Goal: Check status

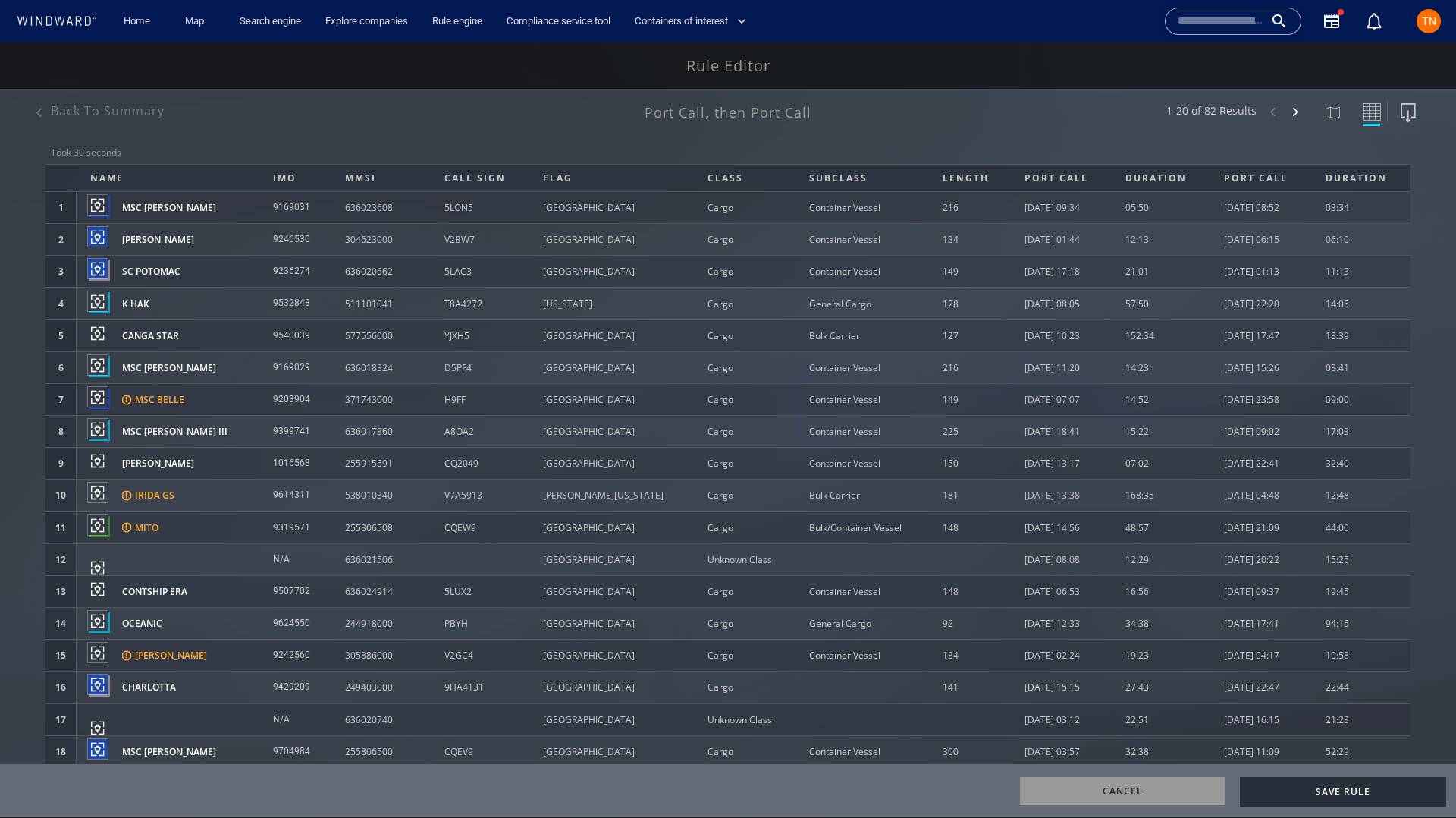
click at [75, 105] on div "Back to summary" at bounding box center [108, 111] width 114 height 17
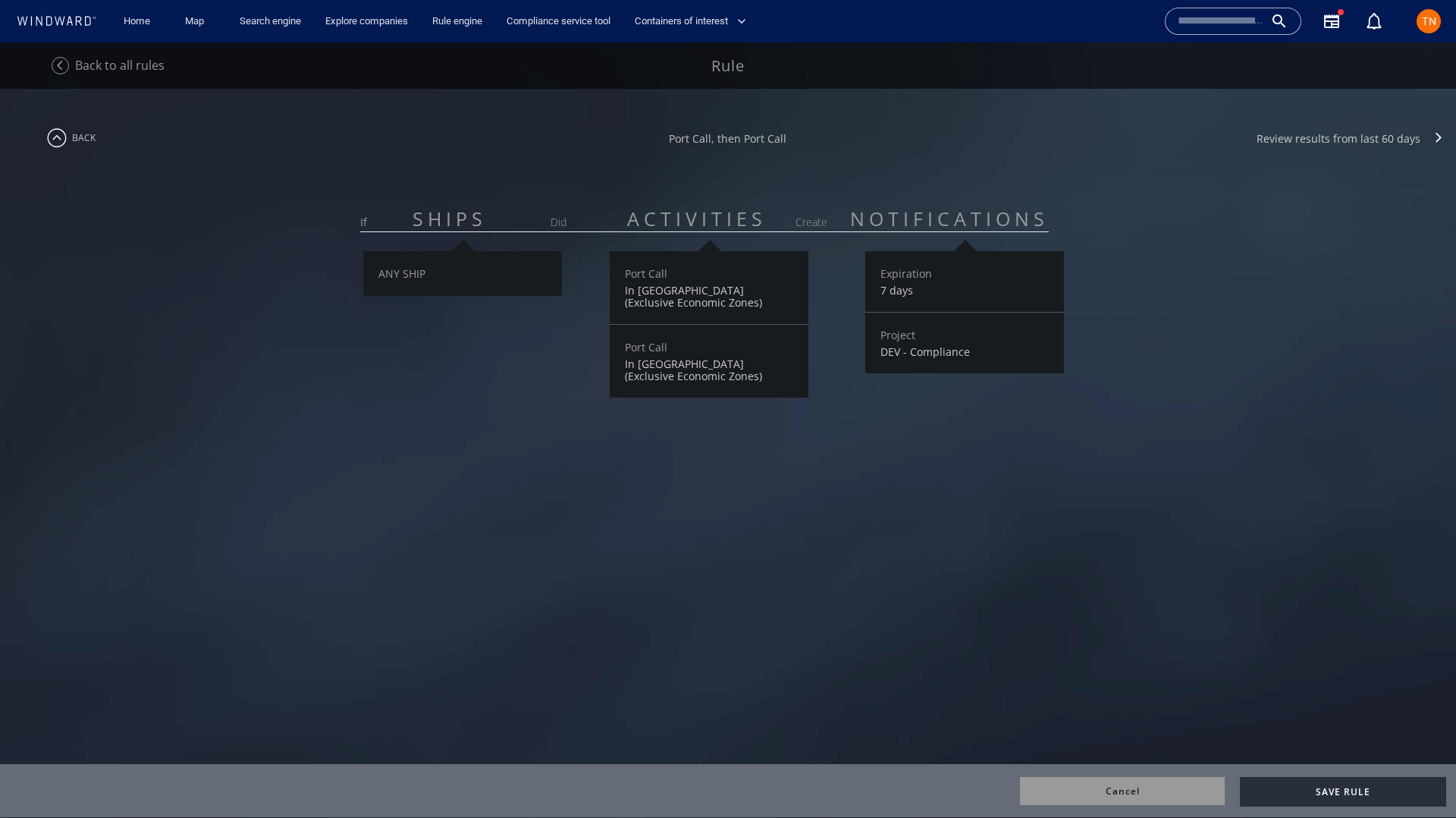
click at [122, 65] on span "Back to all rules" at bounding box center [120, 65] width 90 height 17
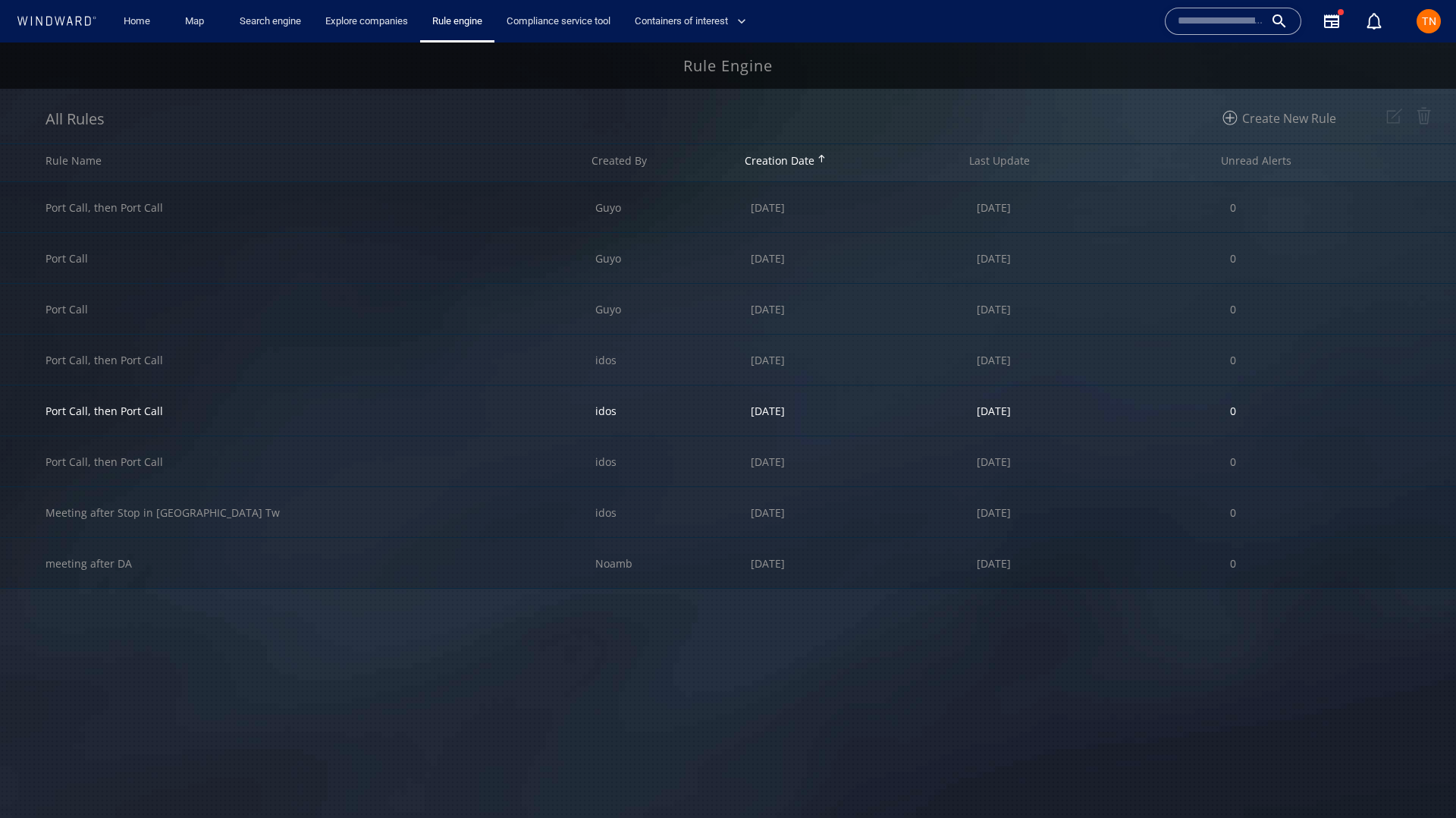
click at [238, 409] on div "Port Call, then Port Call" at bounding box center [320, 410] width 550 height 50
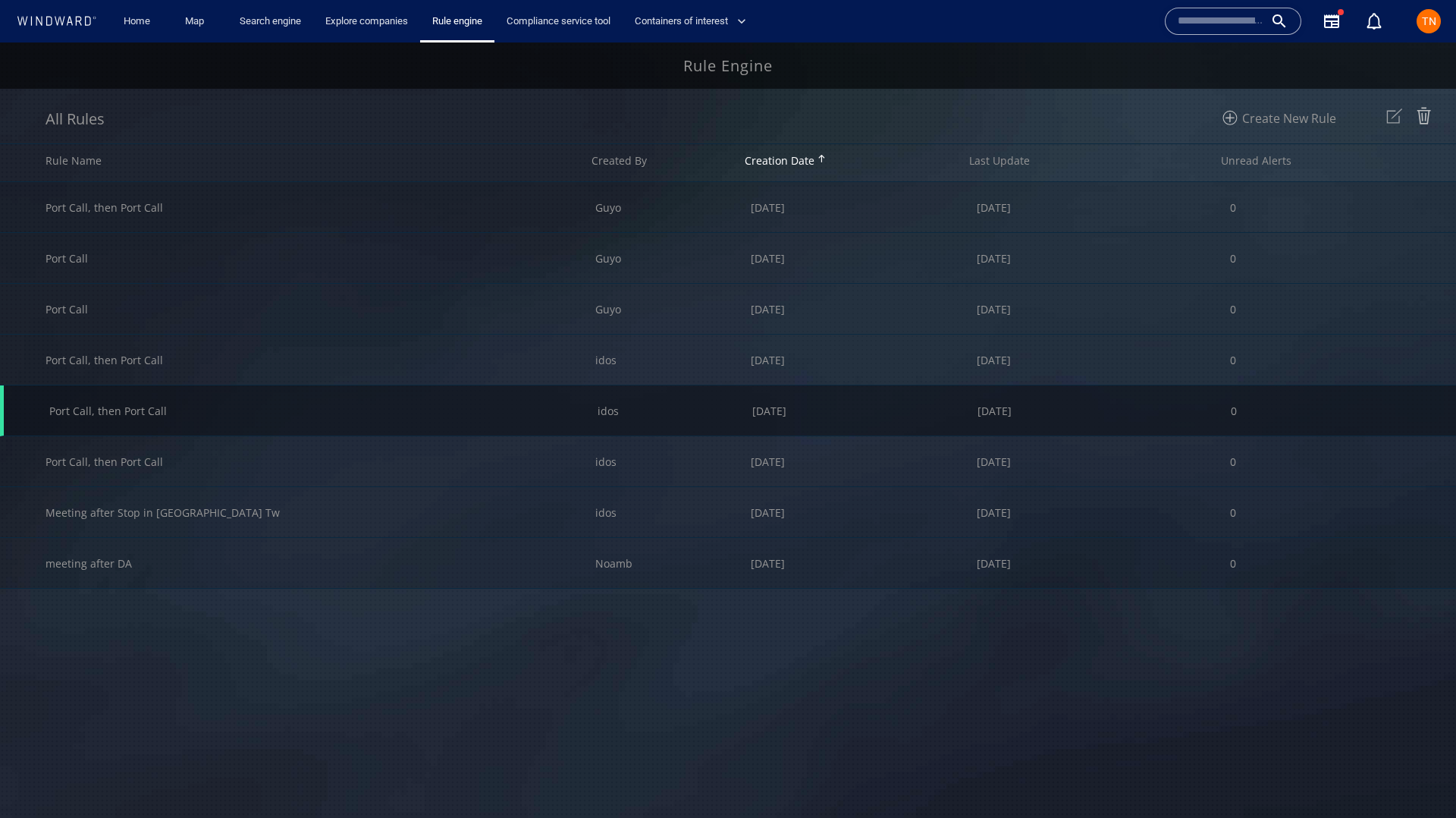
click at [1396, 118] on img at bounding box center [1394, 115] width 25 height 25
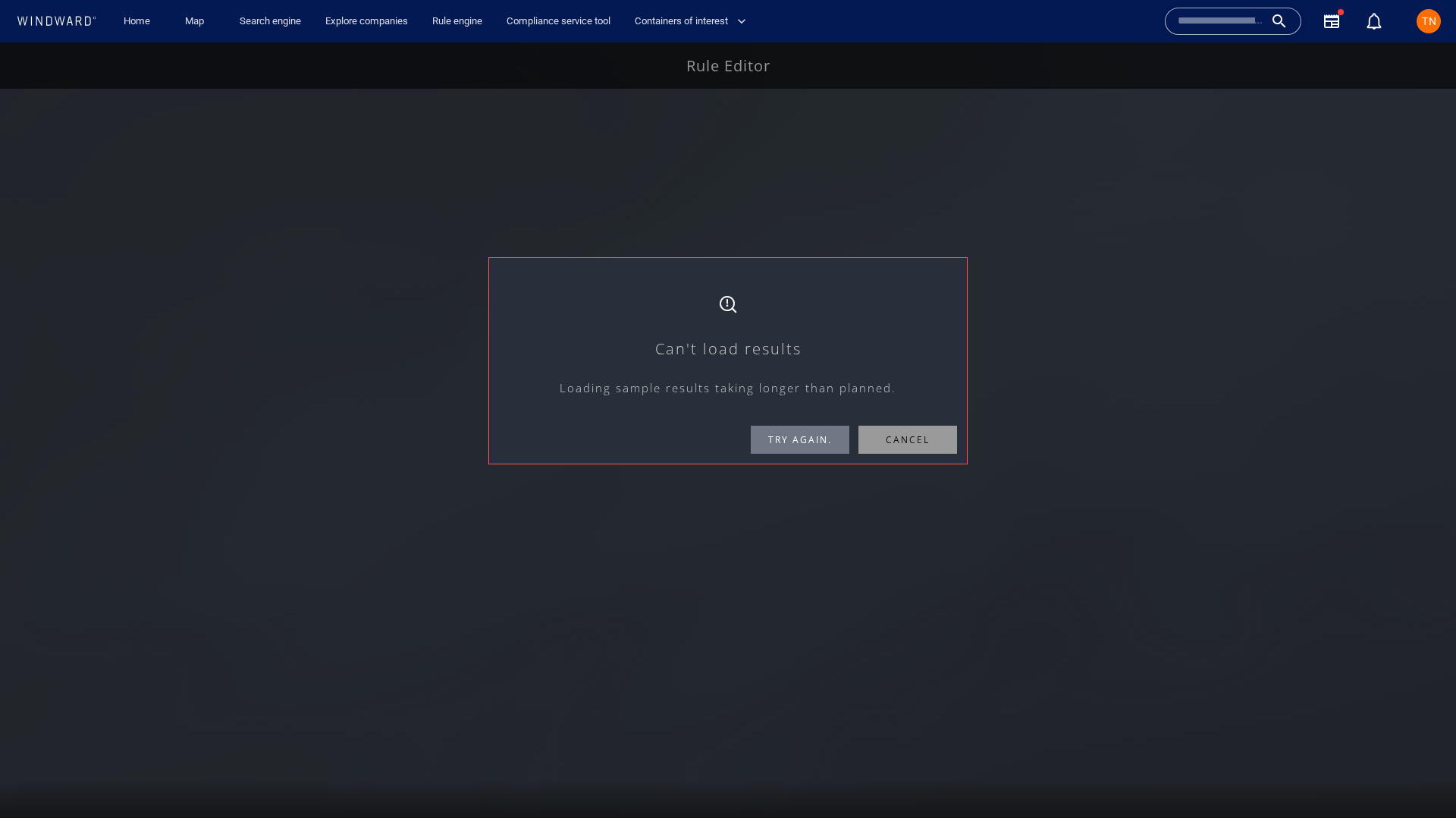
click at [790, 438] on span "Try again." at bounding box center [800, 440] width 99 height 28
click at [1091, 351] on div at bounding box center [728, 430] width 1456 height 776
click at [761, 444] on span "Try again." at bounding box center [800, 440] width 99 height 28
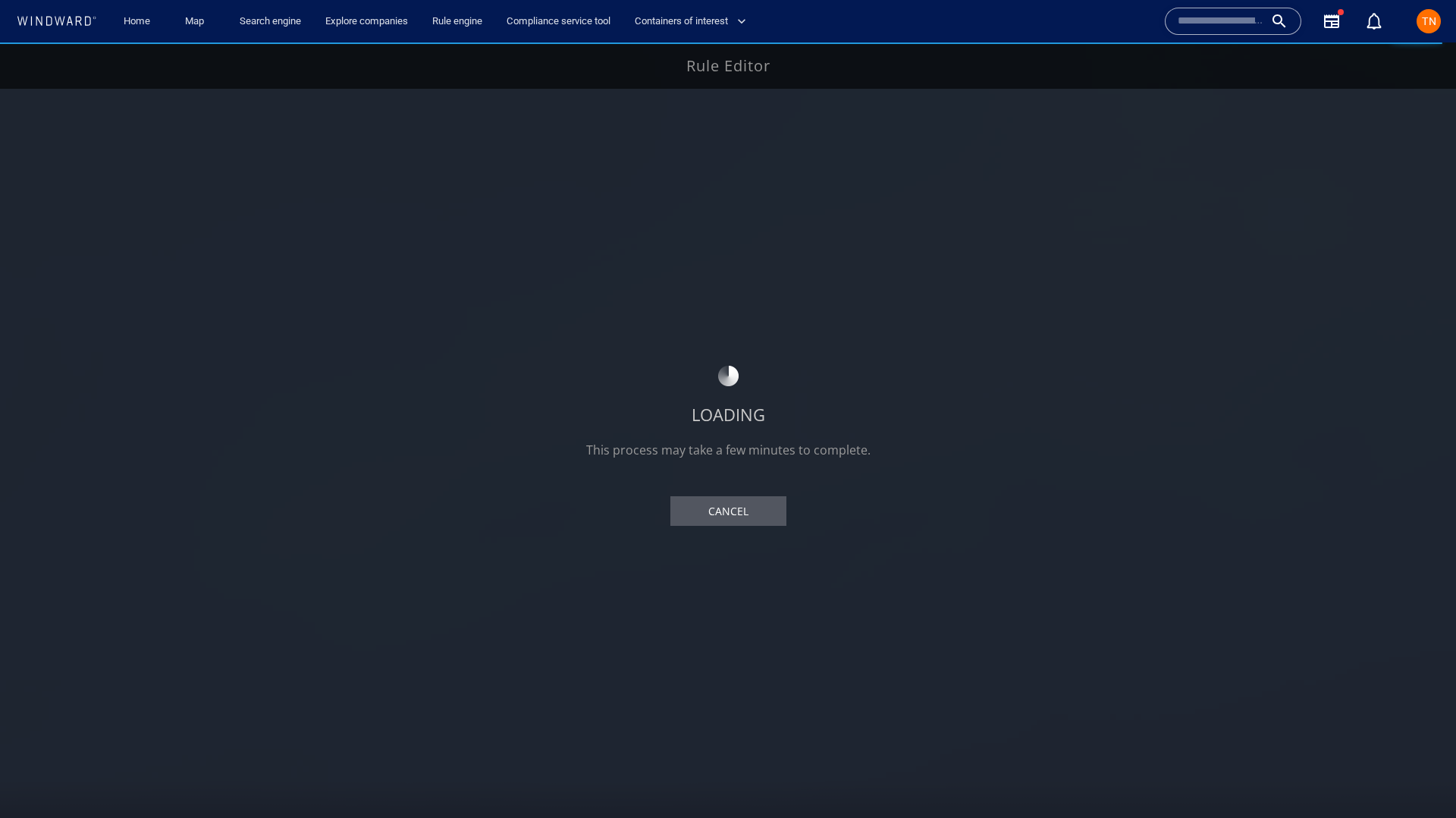
click at [1216, 253] on div "LOADING This process may take a few minutes to complete. Cancel" at bounding box center [728, 430] width 1456 height 776
